Goal: Task Accomplishment & Management: Manage account settings

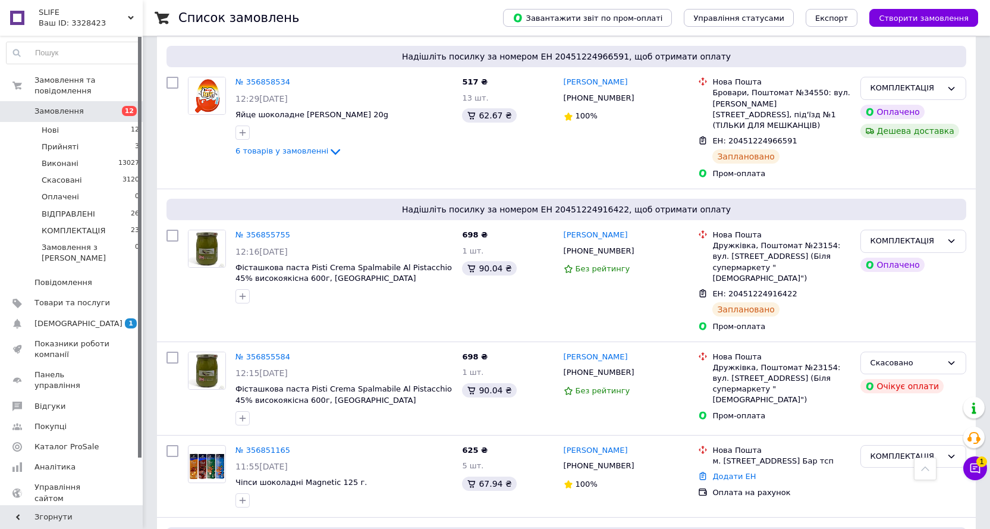
scroll to position [984, 0]
click at [63, 106] on span "Замовлення" at bounding box center [58, 111] width 49 height 11
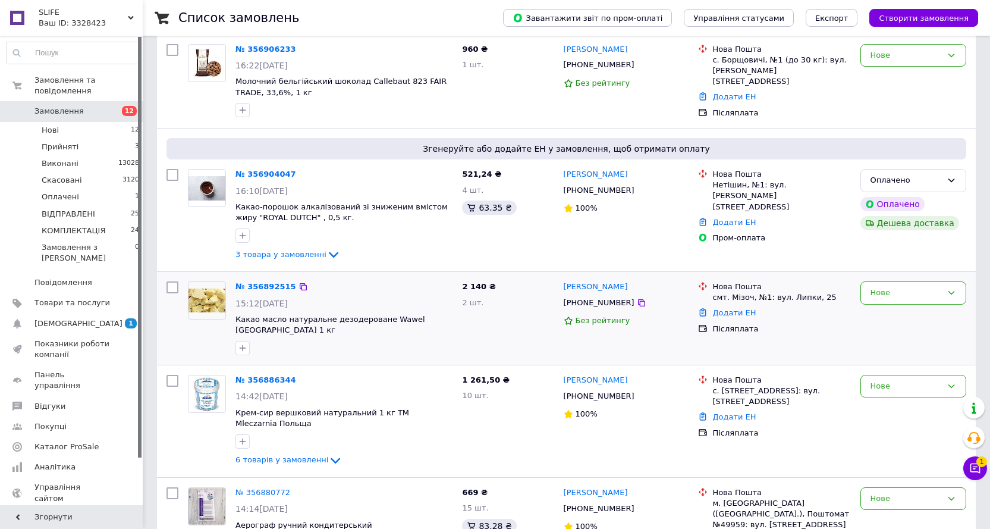
scroll to position [119, 0]
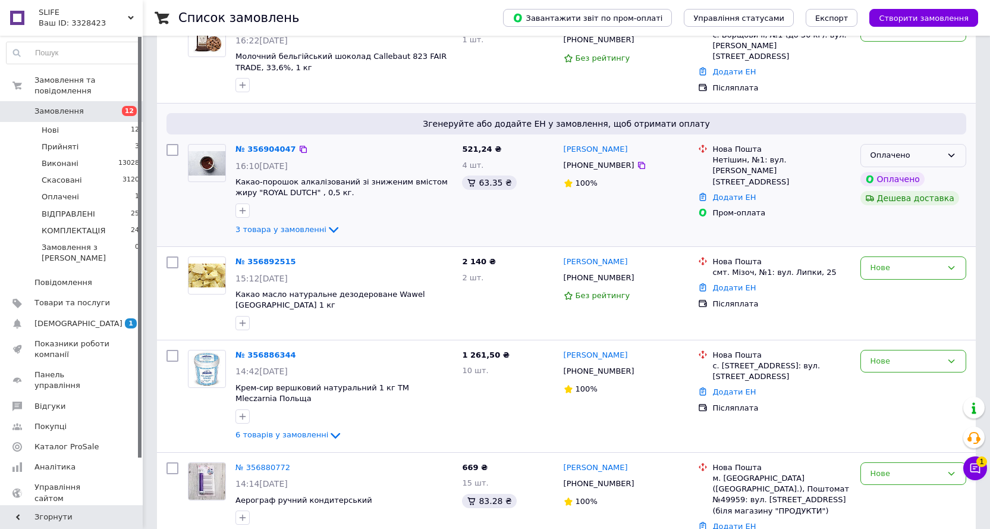
click at [952, 147] on div "Оплачено" at bounding box center [914, 155] width 106 height 23
click at [913, 254] on li "КОМПЛЕКТАЦІЯ" at bounding box center [913, 257] width 105 height 22
click at [264, 147] on link "№ 356904047" at bounding box center [263, 149] width 55 height 9
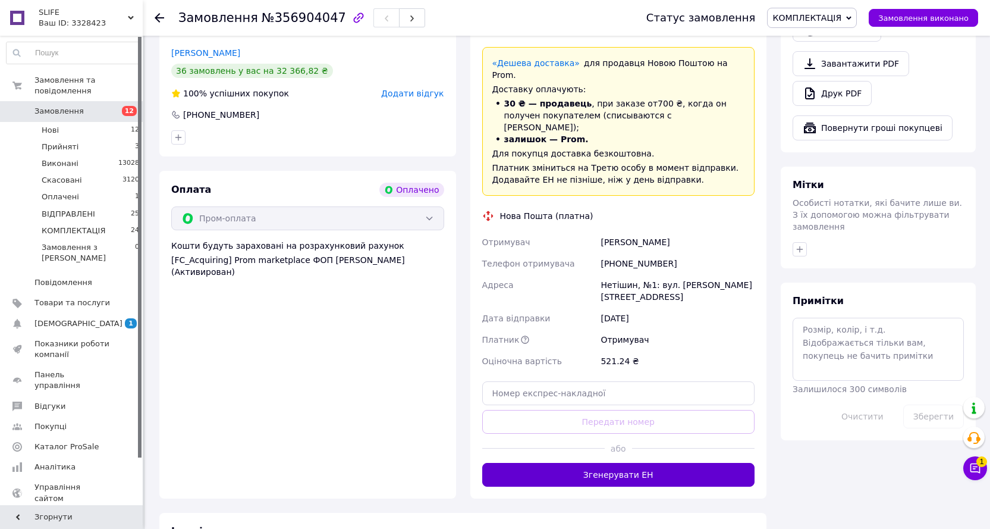
scroll to position [773, 0]
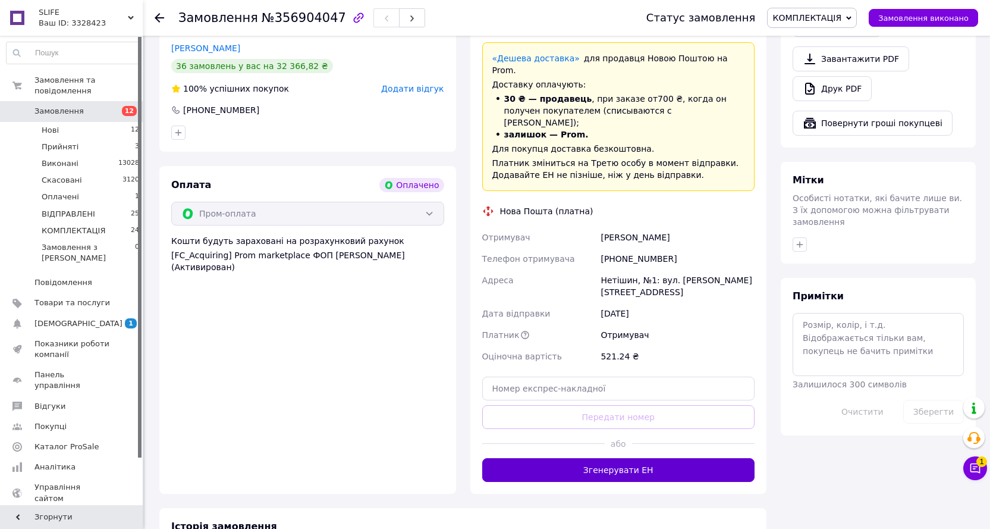
click at [638, 458] on button "Згенерувати ЕН" at bounding box center [618, 470] width 273 height 24
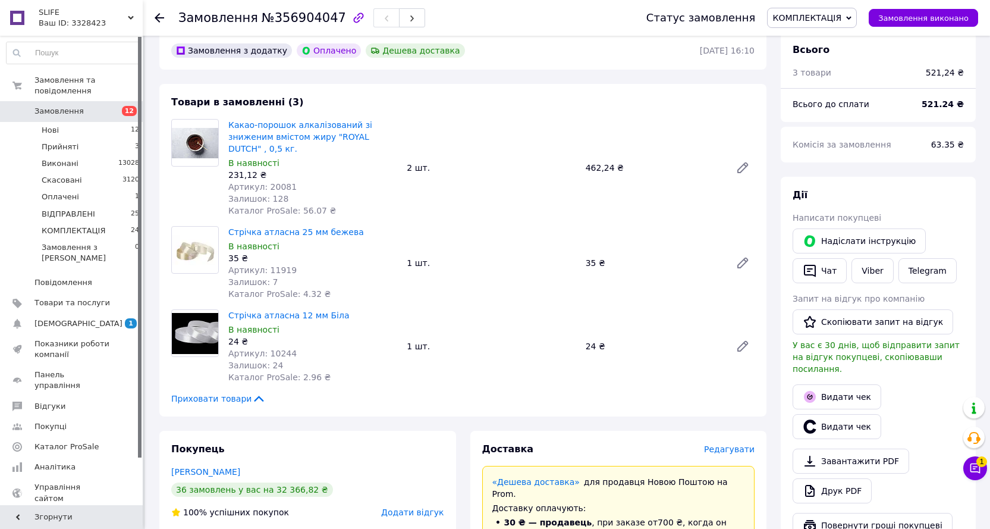
scroll to position [238, 0]
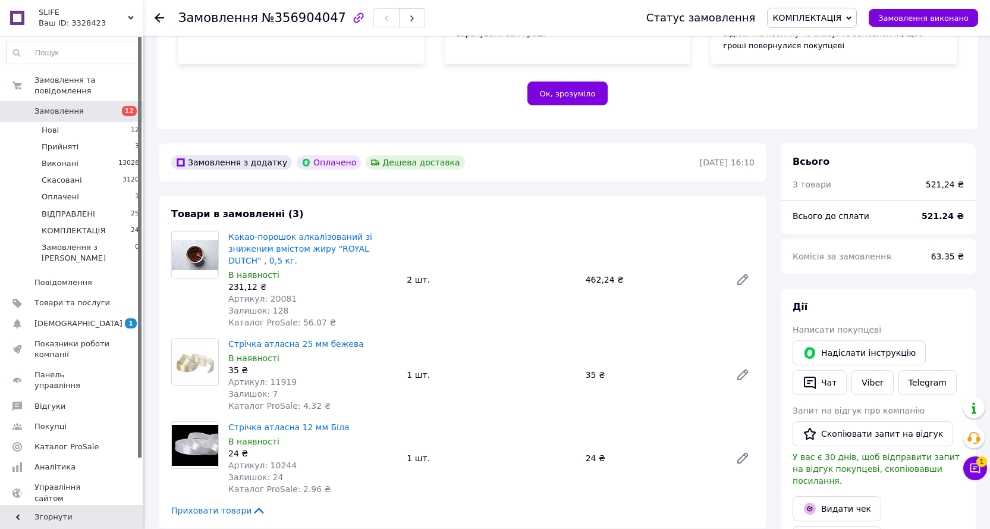
click at [84, 106] on span "Замовлення" at bounding box center [72, 111] width 76 height 11
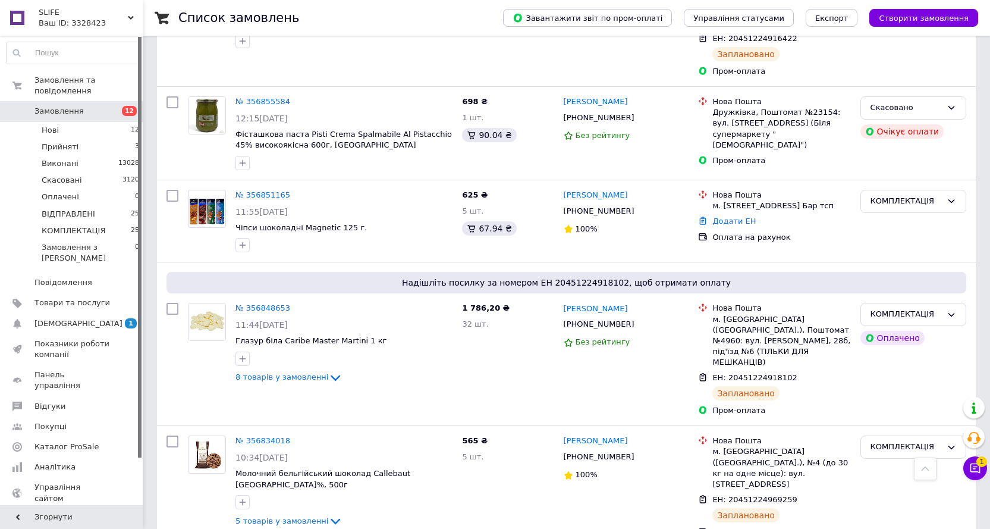
scroll to position [1190, 0]
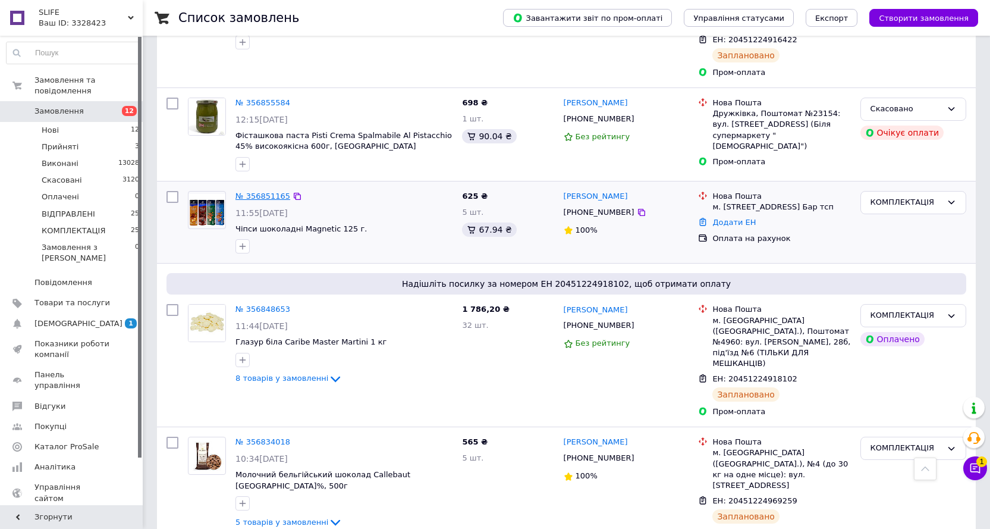
click at [271, 192] on link "№ 356851165" at bounding box center [263, 196] width 55 height 9
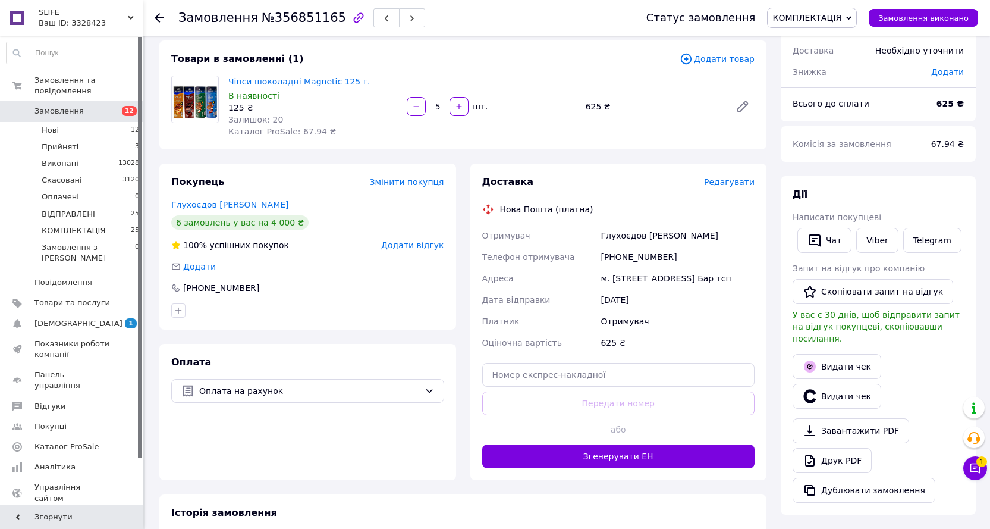
scroll to position [238, 0]
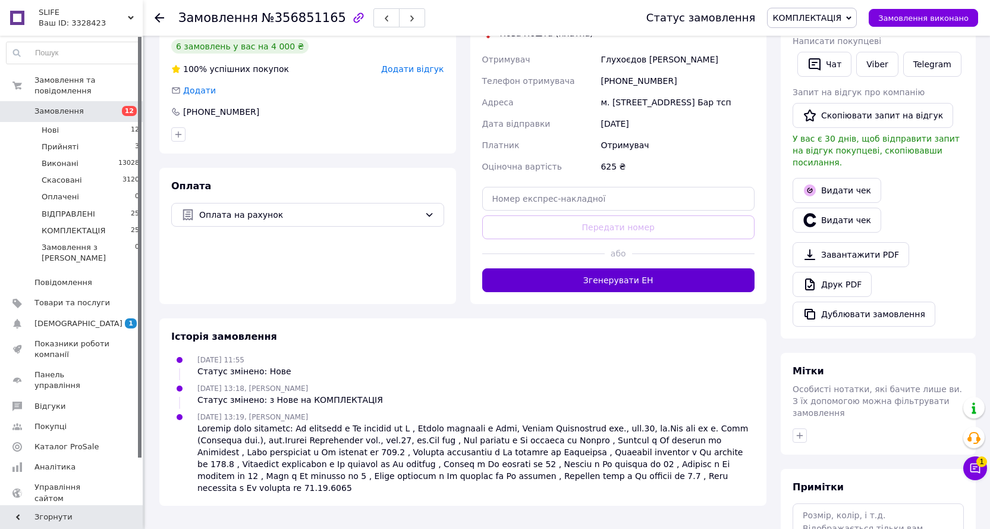
click at [605, 292] on button "Згенерувати ЕН" at bounding box center [618, 280] width 273 height 24
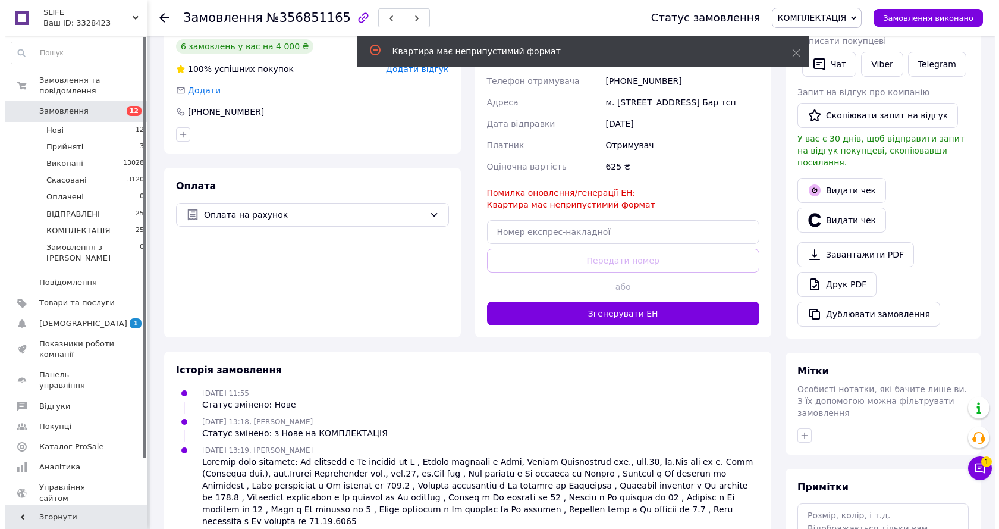
scroll to position [119, 0]
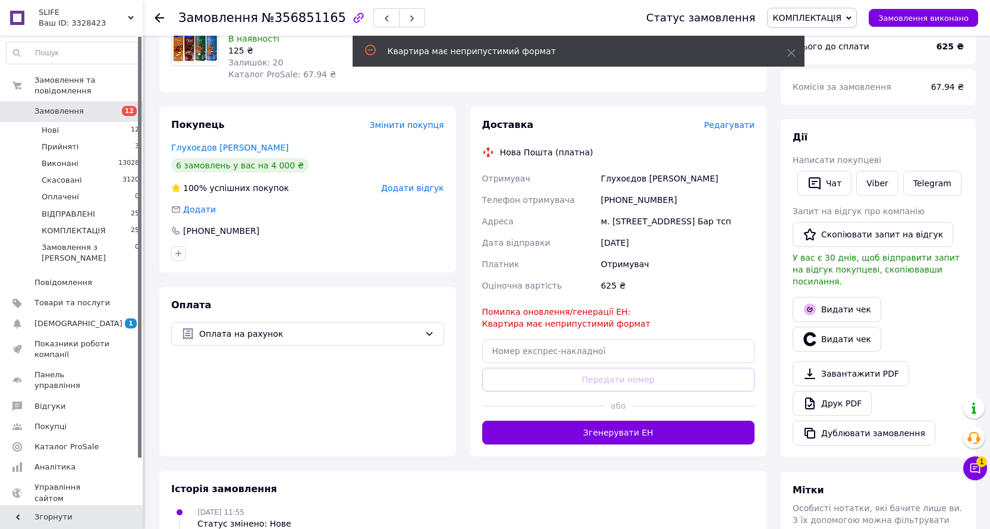
click at [750, 124] on span "Редагувати" at bounding box center [729, 125] width 51 height 10
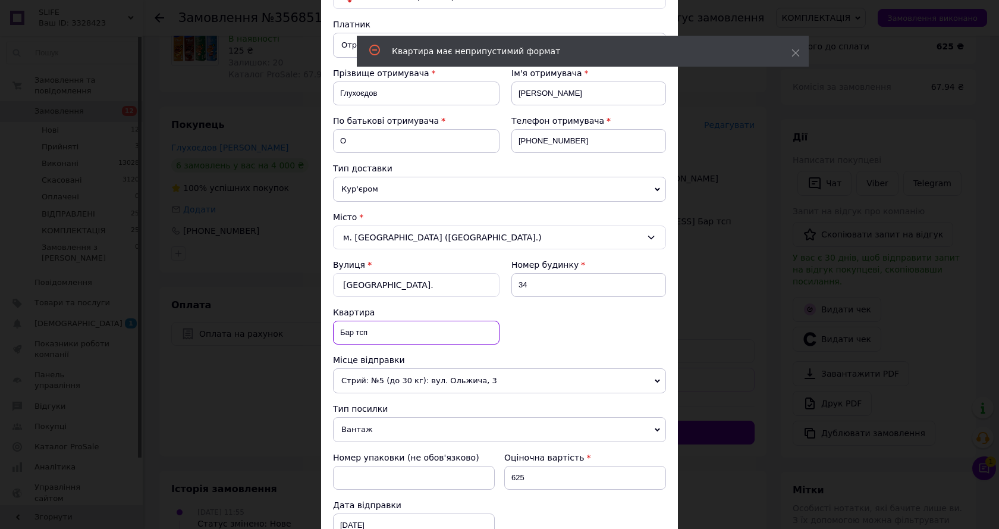
drag, startPoint x: 387, startPoint y: 334, endPoint x: 327, endPoint y: 334, distance: 60.7
click at [327, 334] on div "Спосіб доставки Нова Пошта (платна) Платник Отримувач Відправник Прізвище отрим…" at bounding box center [499, 317] width 357 height 716
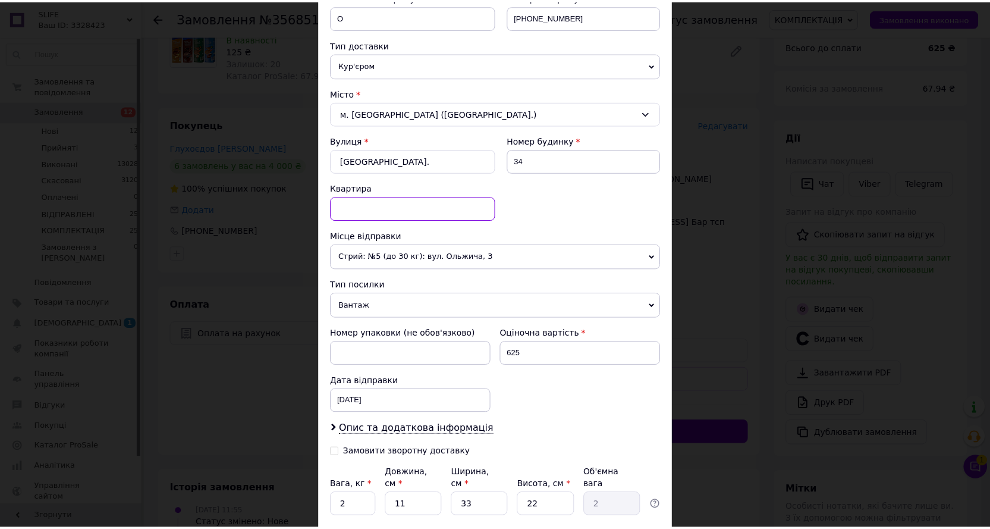
scroll to position [330, 0]
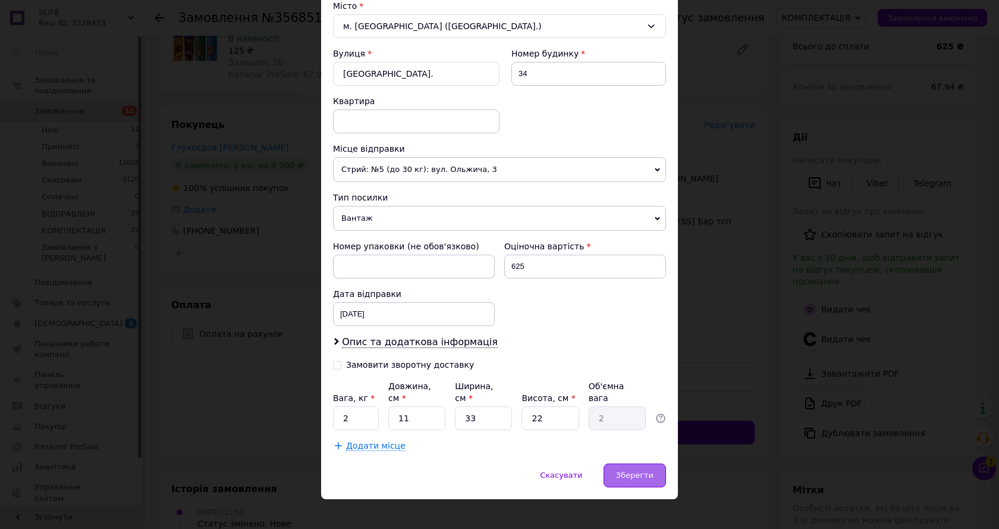
click at [639, 470] on span "Зберегти" at bounding box center [634, 474] width 37 height 9
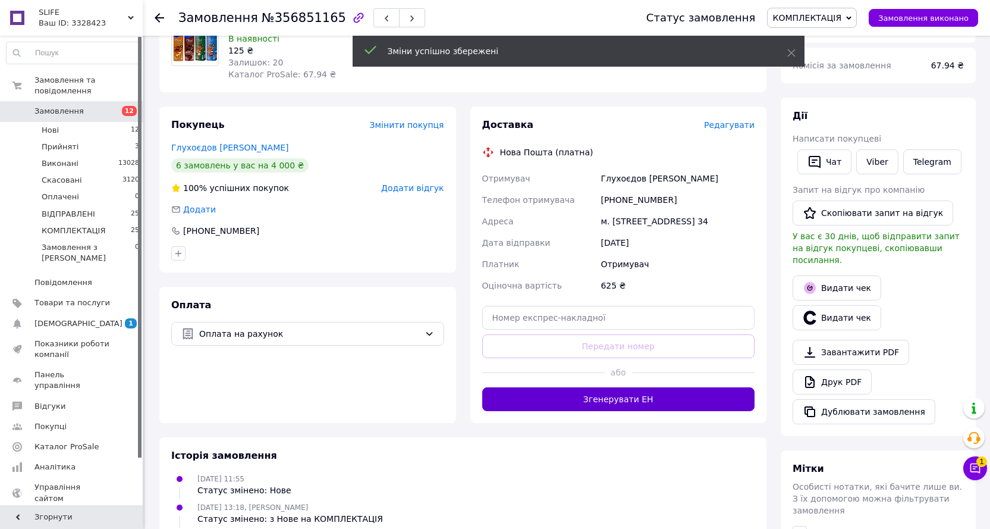
click at [626, 411] on button "Згенерувати ЕН" at bounding box center [618, 399] width 273 height 24
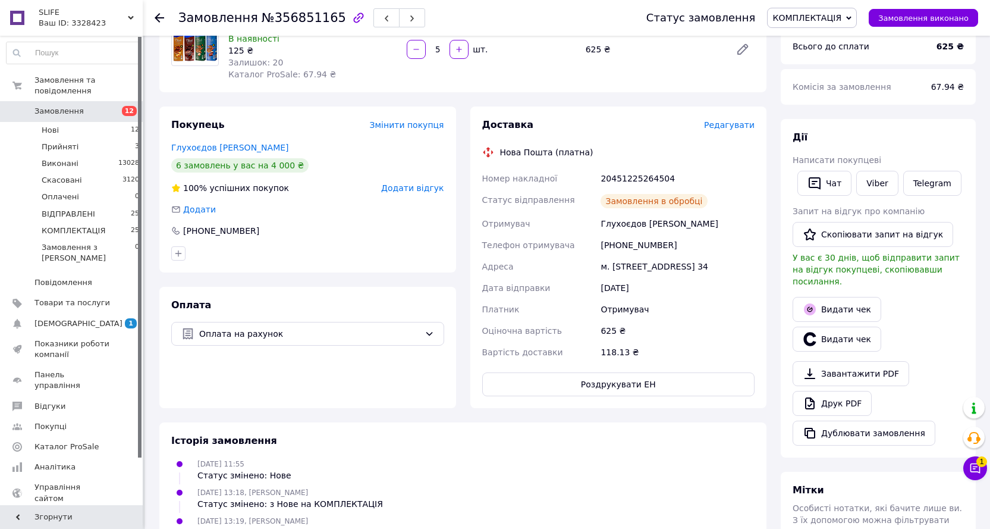
click at [84, 108] on link "Замовлення 12" at bounding box center [73, 111] width 146 height 20
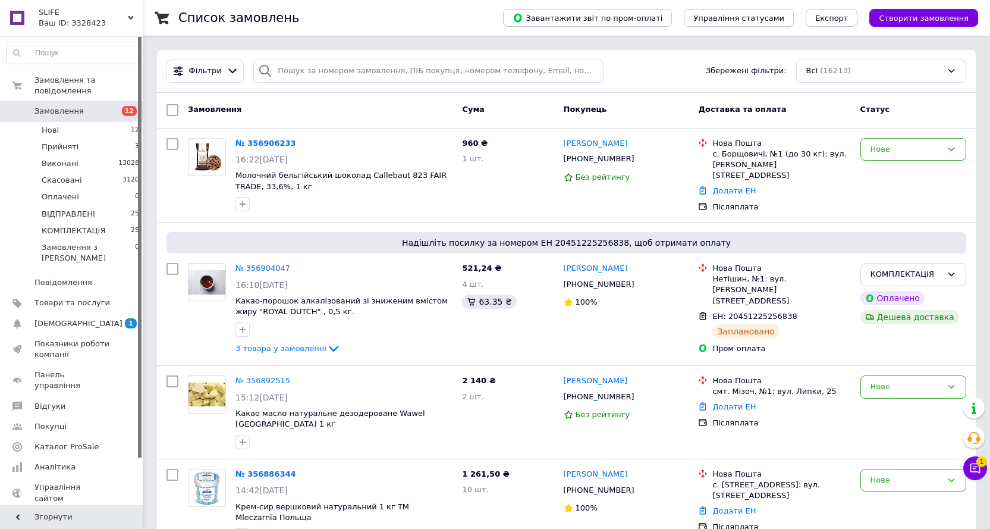
click at [71, 106] on span "Замовлення" at bounding box center [58, 111] width 49 height 11
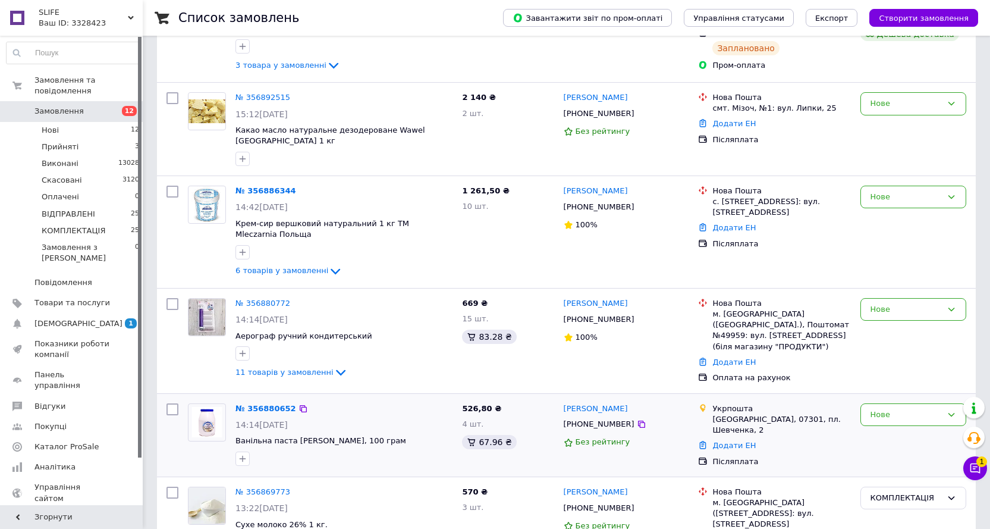
scroll to position [357, 0]
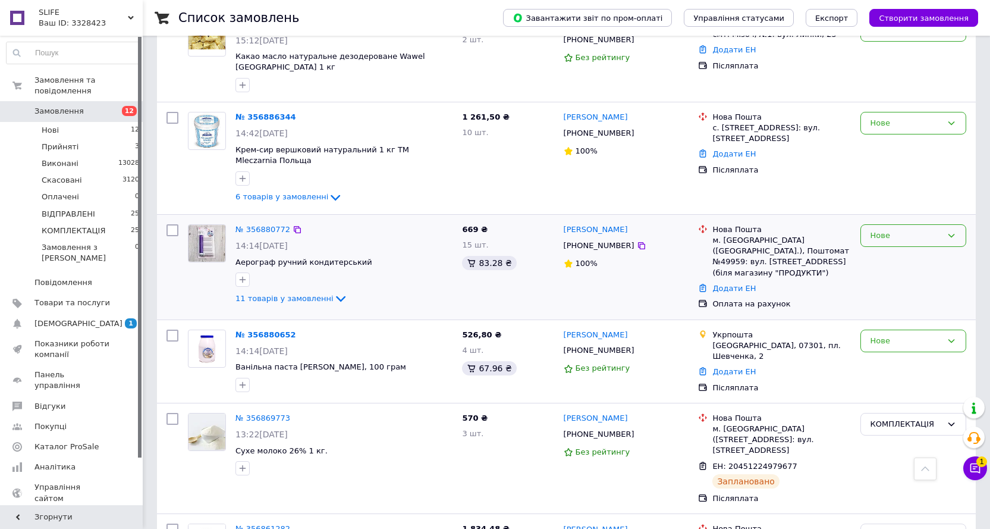
click at [891, 230] on div "Нове" at bounding box center [906, 236] width 71 height 12
click at [884, 327] on li "КОМПЛЕКТАЦІЯ" at bounding box center [913, 338] width 105 height 22
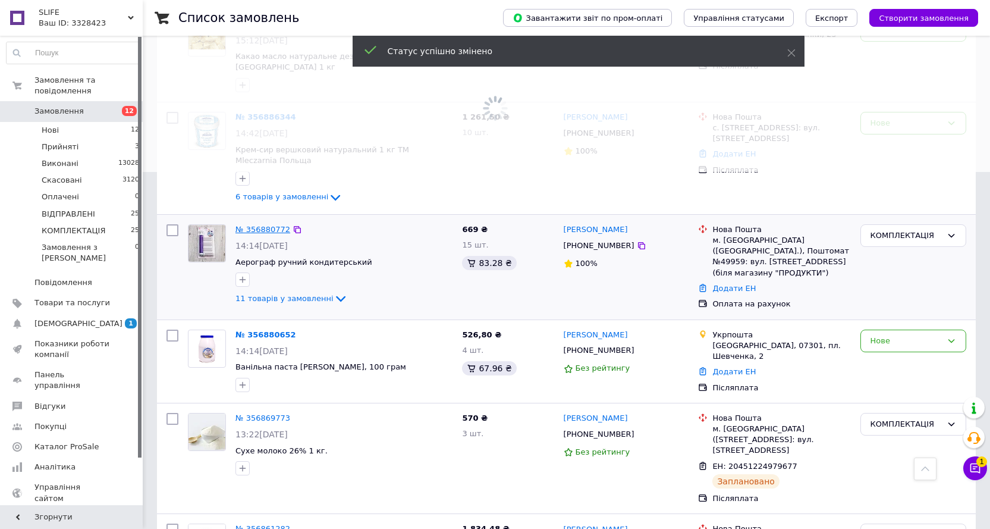
click at [255, 225] on link "№ 356880772" at bounding box center [263, 229] width 55 height 9
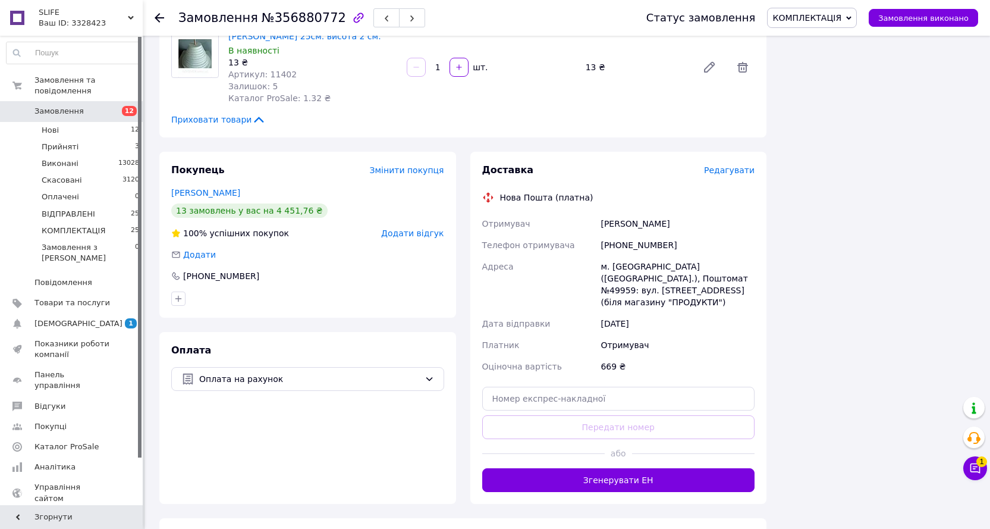
scroll to position [1031, 0]
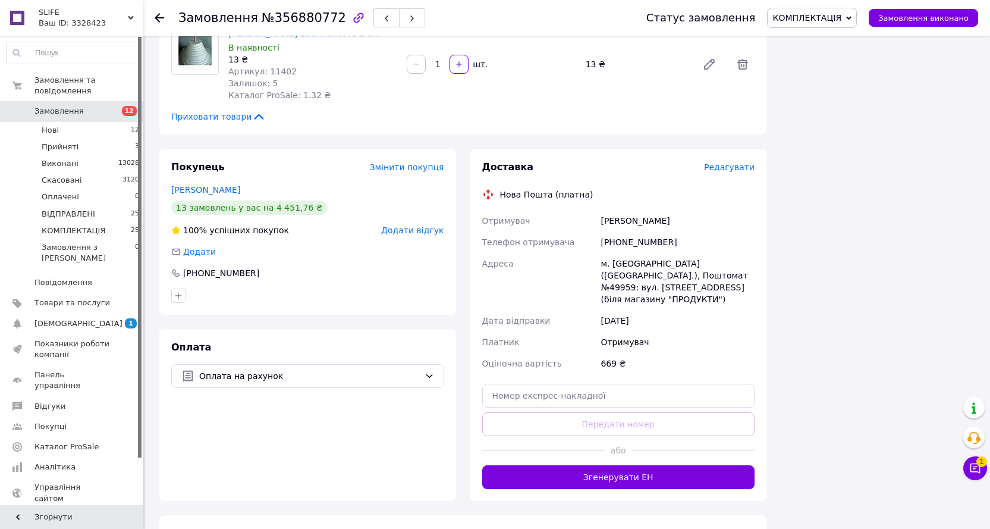
drag, startPoint x: 605, startPoint y: 404, endPoint x: 625, endPoint y: 438, distance: 40.0
click at [605, 465] on button "Згенерувати ЕН" at bounding box center [618, 477] width 273 height 24
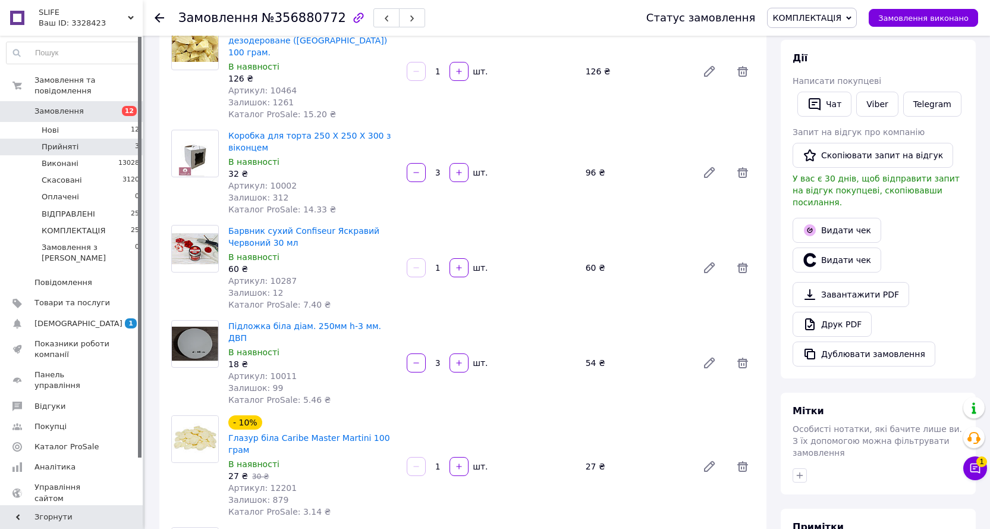
scroll to position [0, 0]
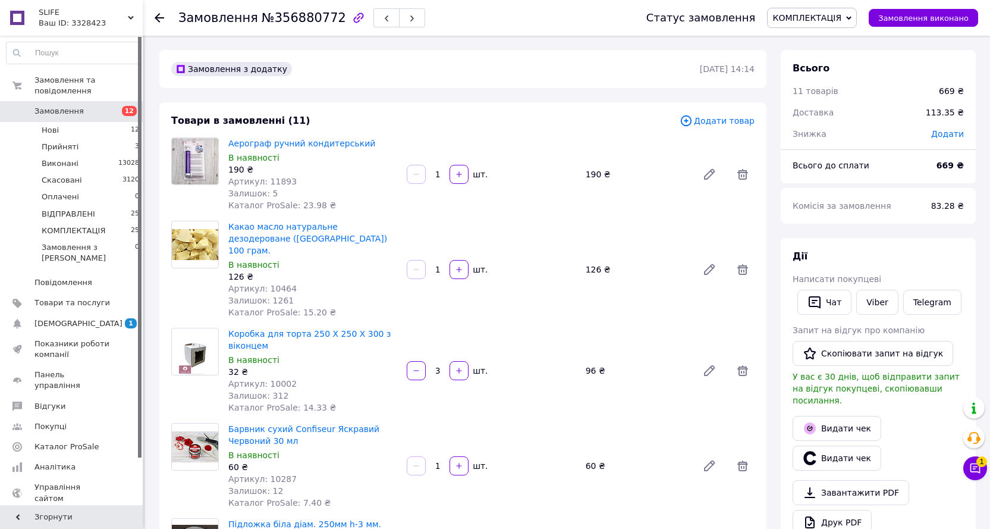
click at [55, 106] on span "Замовлення" at bounding box center [58, 111] width 49 height 11
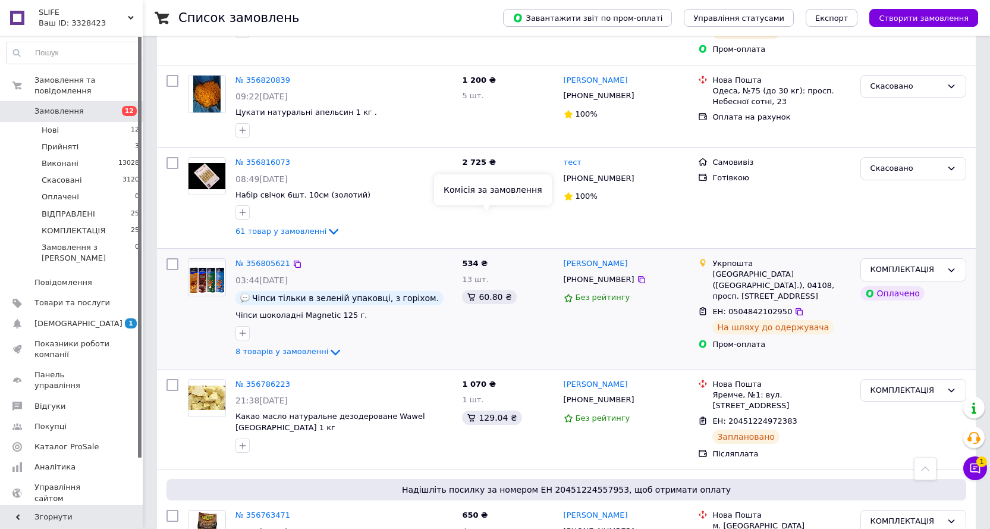
scroll to position [2082, 0]
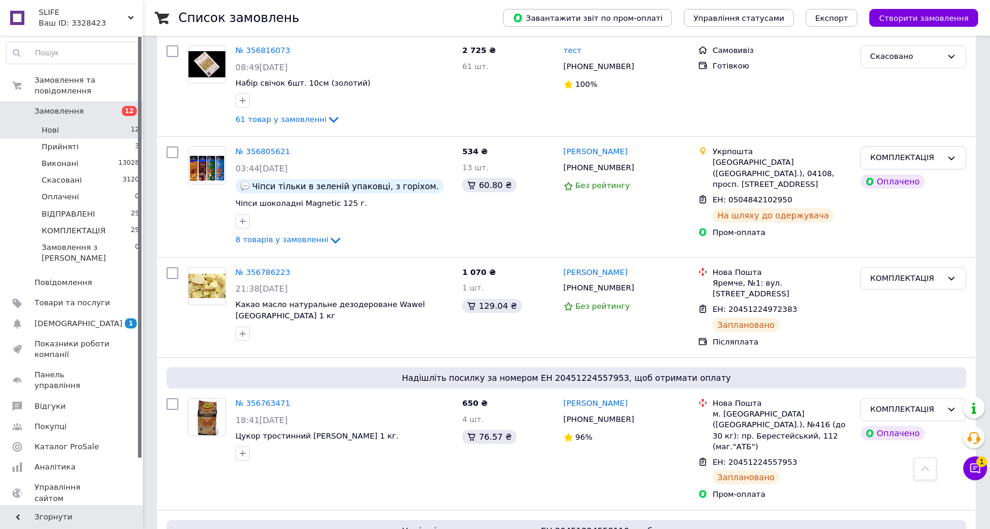
click at [54, 125] on span "Нові" at bounding box center [50, 130] width 17 height 11
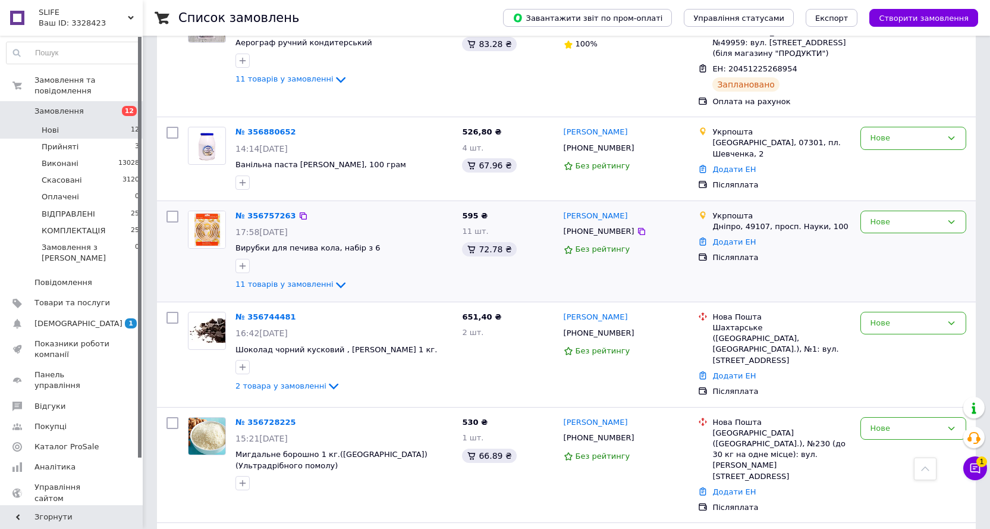
scroll to position [476, 0]
click at [334, 277] on icon at bounding box center [341, 284] width 14 height 14
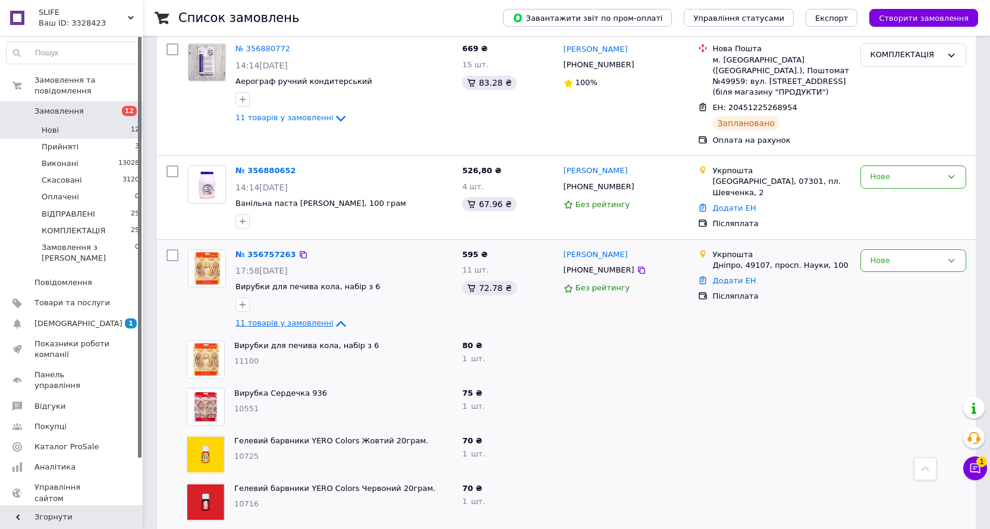
scroll to position [416, 0]
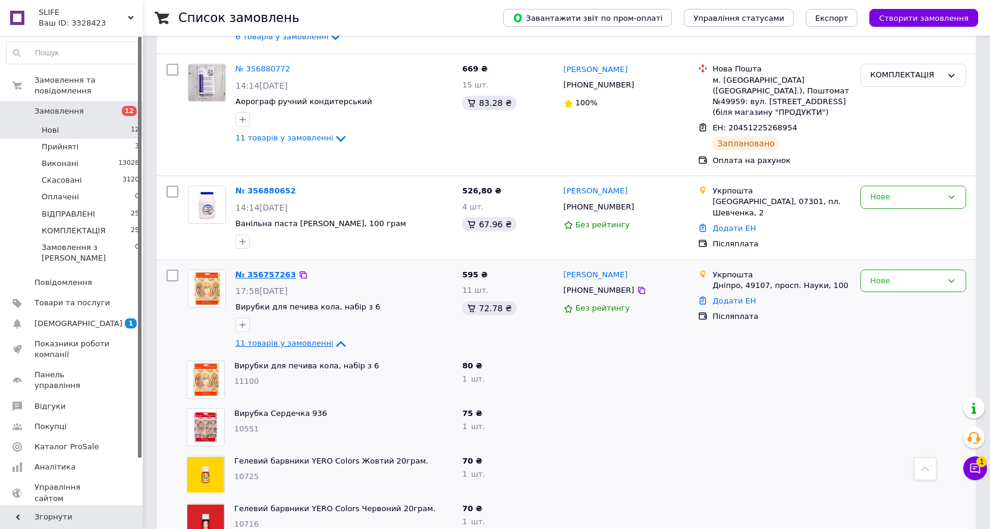
click at [249, 270] on link "№ 356757263" at bounding box center [266, 274] width 61 height 9
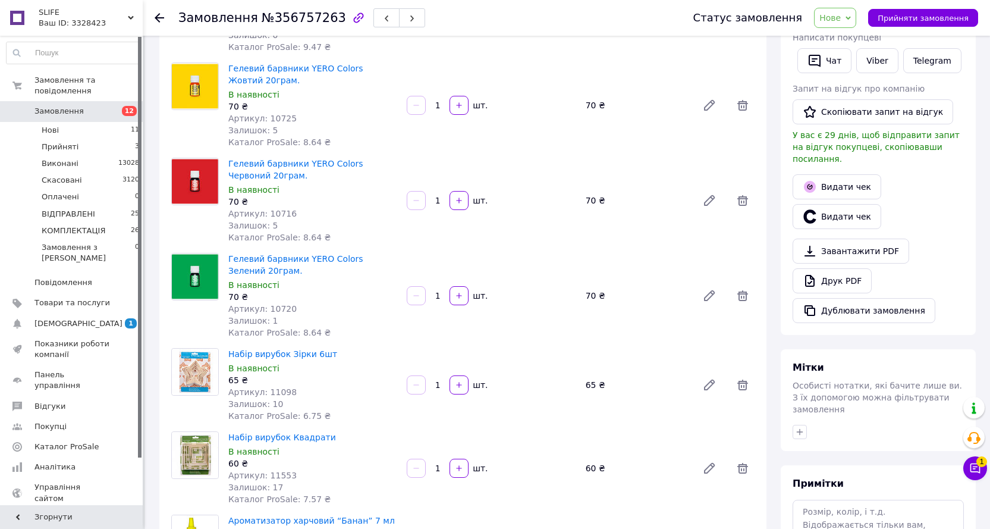
scroll to position [476, 0]
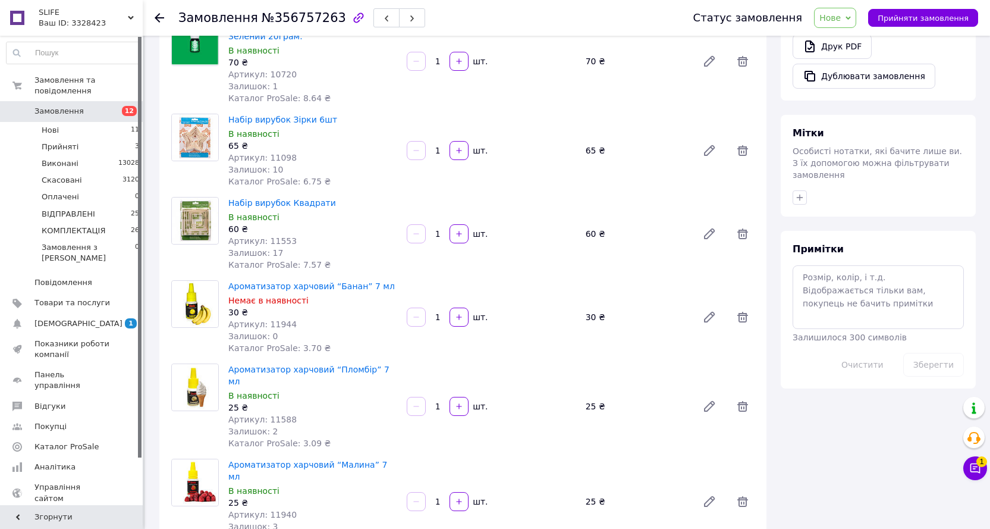
click at [73, 106] on span "Замовлення" at bounding box center [58, 111] width 49 height 11
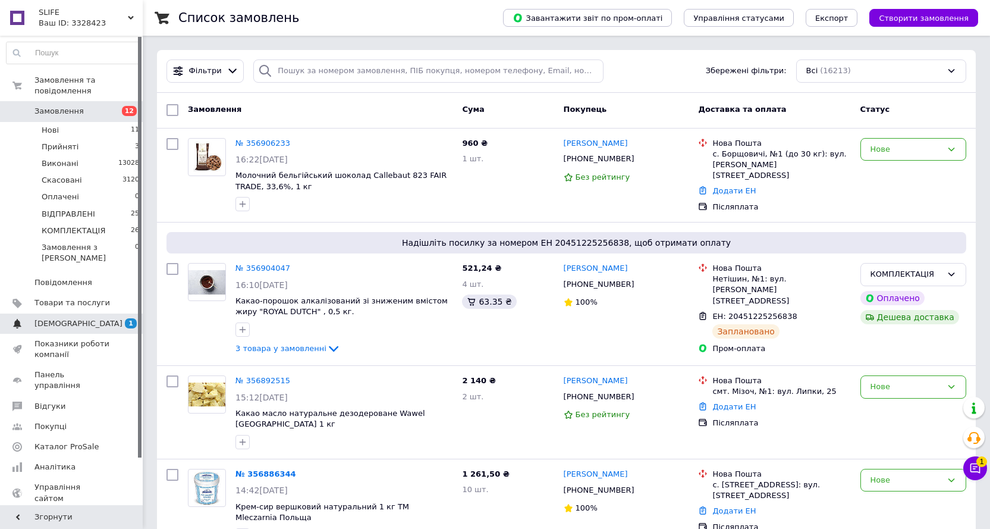
click at [75, 318] on span "[DEMOGRAPHIC_DATA]" at bounding box center [78, 323] width 88 height 11
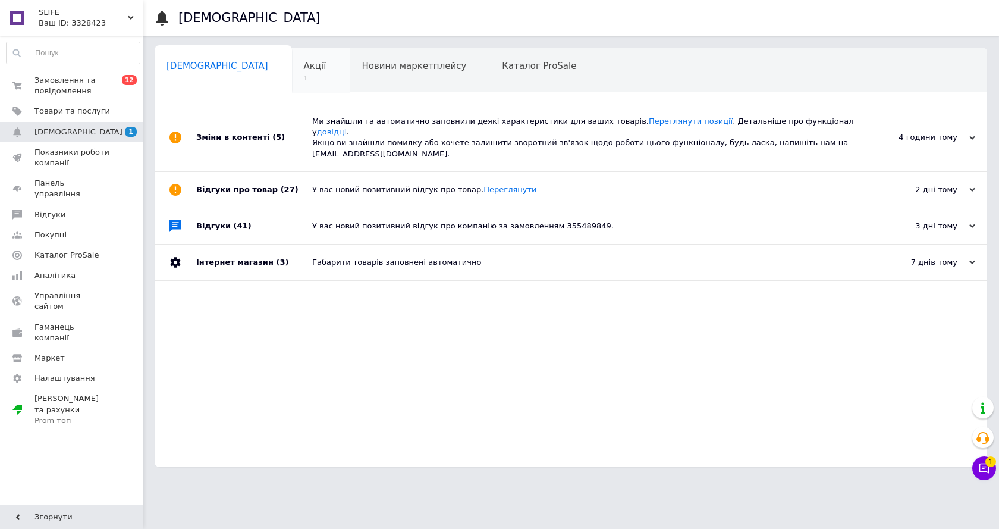
click at [292, 71] on div "Акції 1" at bounding box center [321, 70] width 58 height 45
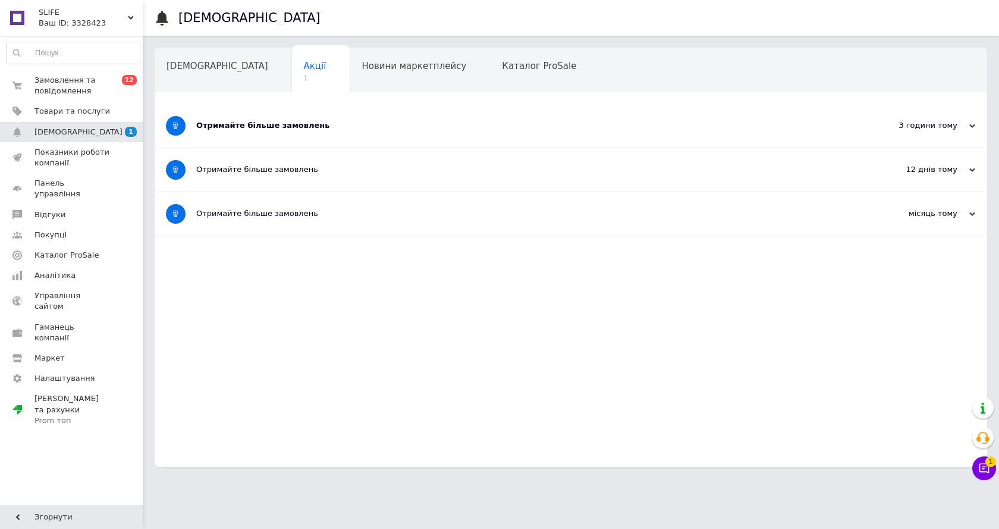
click at [305, 120] on div "Отримайте більше замовлень" at bounding box center [526, 125] width 660 height 11
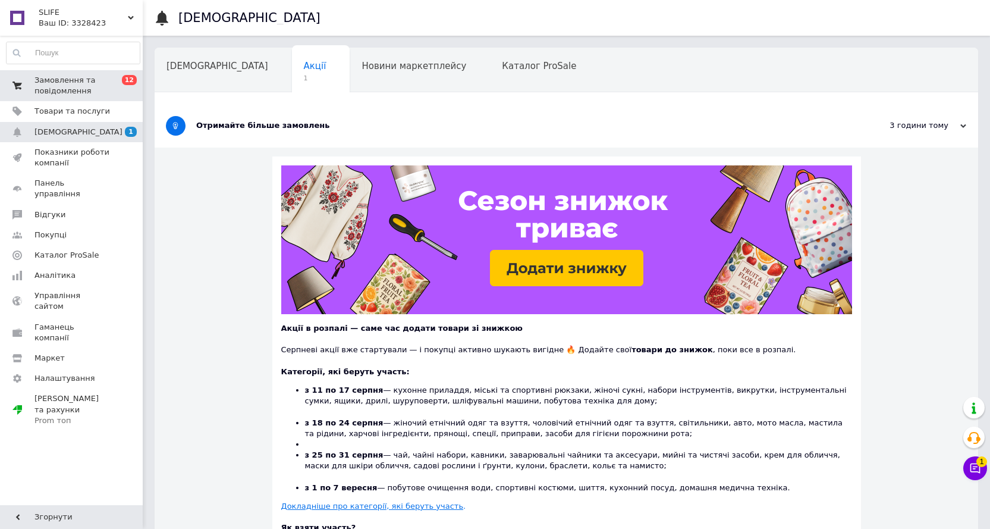
click at [46, 84] on span "Замовлення та повідомлення" at bounding box center [72, 85] width 76 height 21
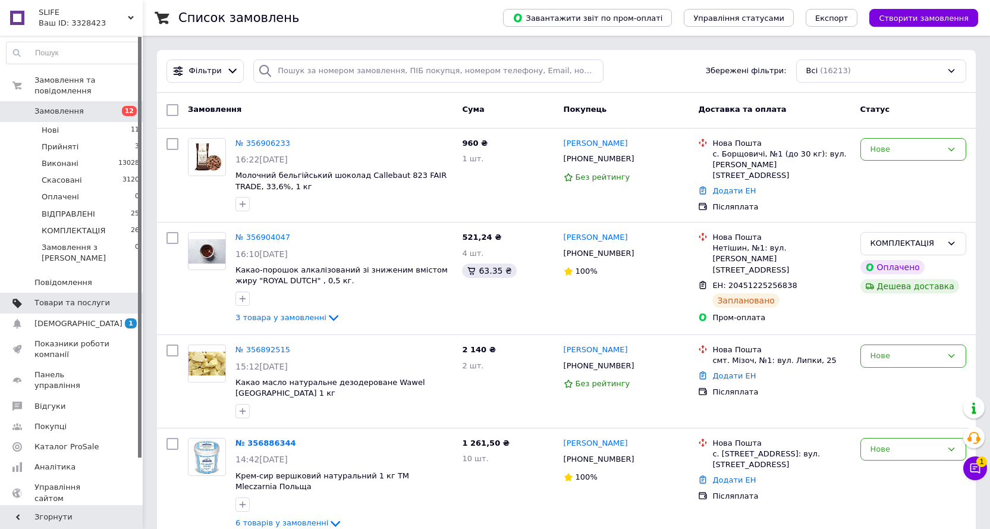
click at [64, 297] on span "Товари та послуги" at bounding box center [72, 302] width 76 height 11
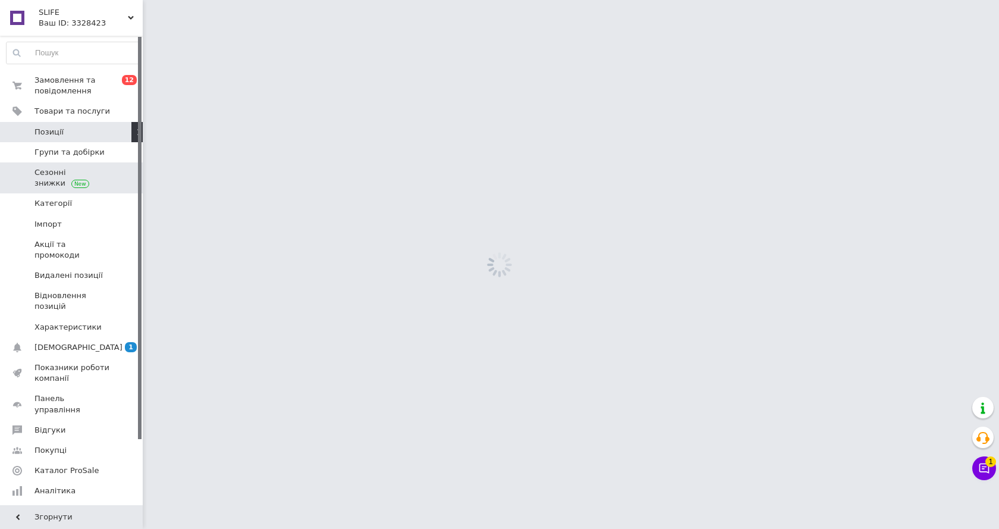
click at [73, 178] on span at bounding box center [80, 182] width 18 height 9
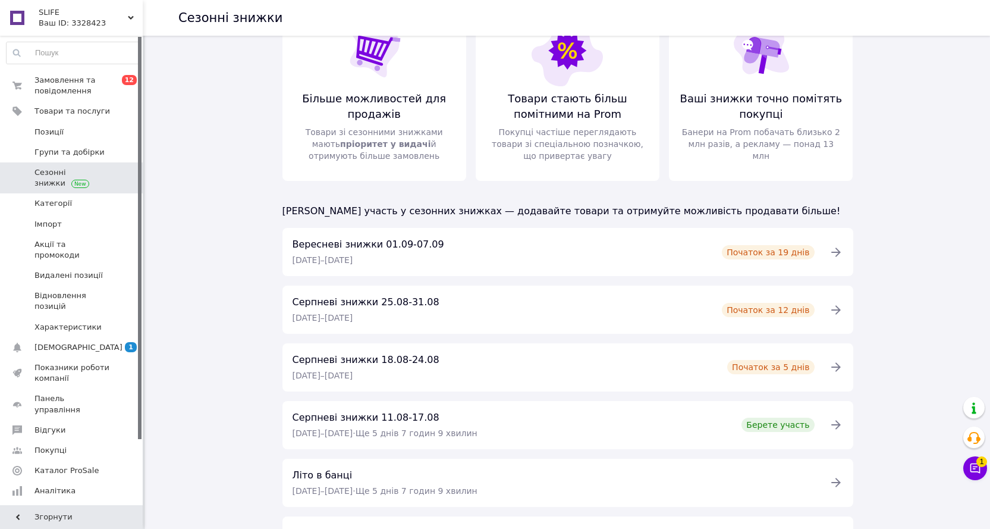
scroll to position [119, 0]
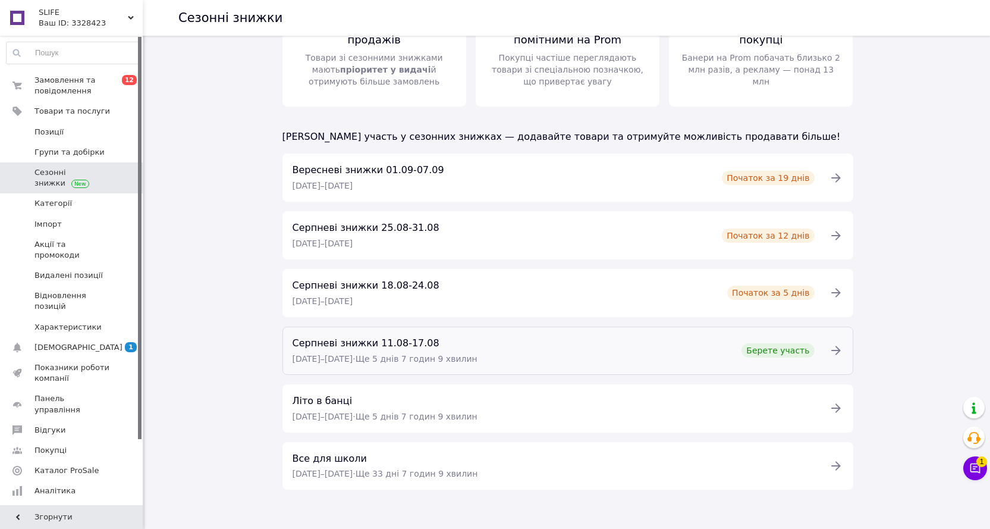
click at [608, 357] on div "Серпневі знижки [DATE]-[DATE] [DATE] – [DATE] · Ще 5 днів 7 годин 9 хвилин Бере…" at bounding box center [553, 350] width 536 height 30
